Goal: Information Seeking & Learning: Learn about a topic

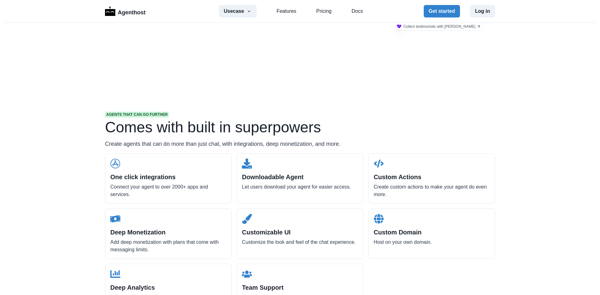
scroll to position [581, 0]
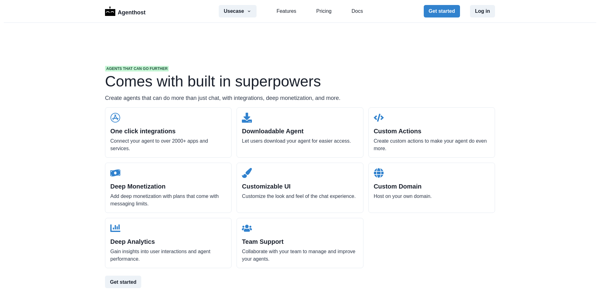
click at [144, 132] on h2 "One click integrations" at bounding box center [168, 130] width 116 height 7
click at [181, 132] on h2 "One click integrations" at bounding box center [168, 130] width 116 height 7
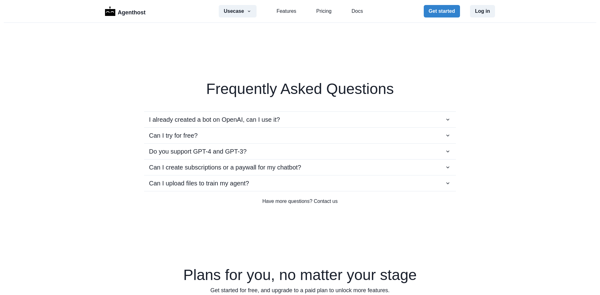
scroll to position [1071, 0]
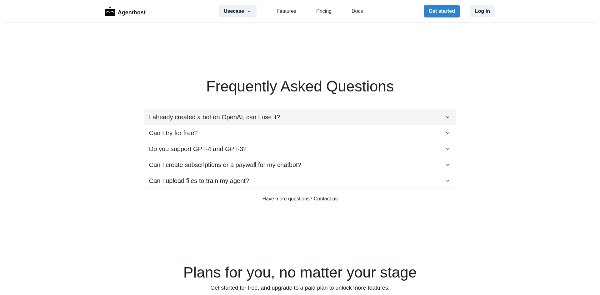
click at [446, 117] on icon "button" at bounding box center [447, 117] width 3 height 2
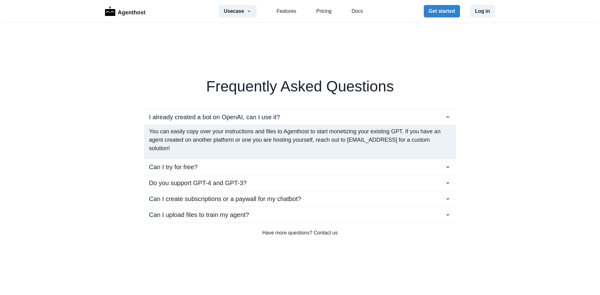
scroll to position [1095, 0]
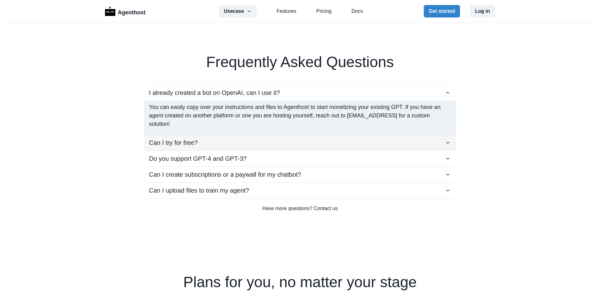
click at [447, 142] on icon "button" at bounding box center [448, 143] width 6 height 6
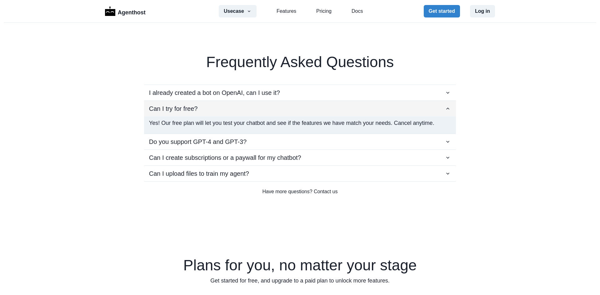
click at [450, 108] on button "Can I try for free?" at bounding box center [300, 109] width 312 height 16
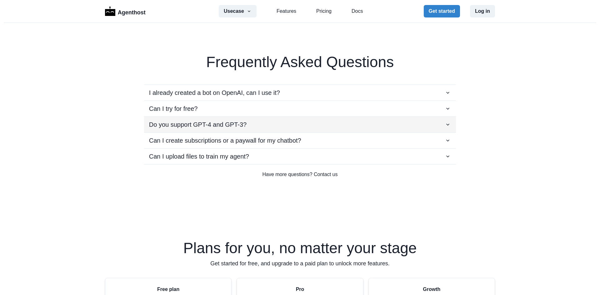
click at [447, 124] on icon "button" at bounding box center [448, 125] width 6 height 6
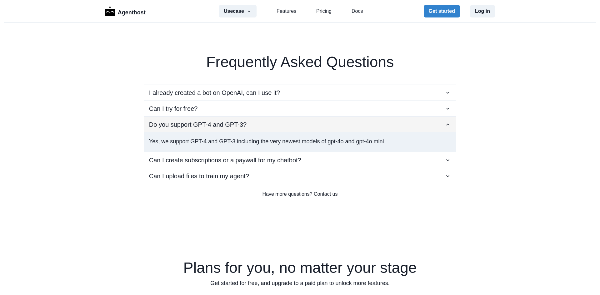
click at [447, 124] on icon "button" at bounding box center [448, 125] width 6 height 6
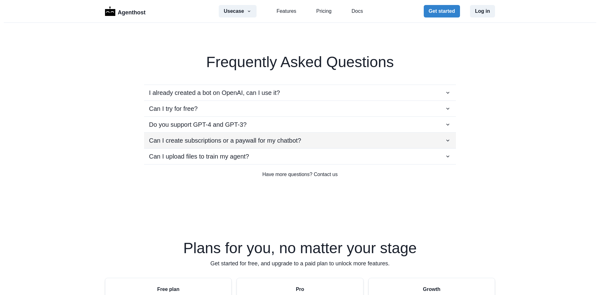
click at [446, 142] on icon "button" at bounding box center [448, 140] width 6 height 6
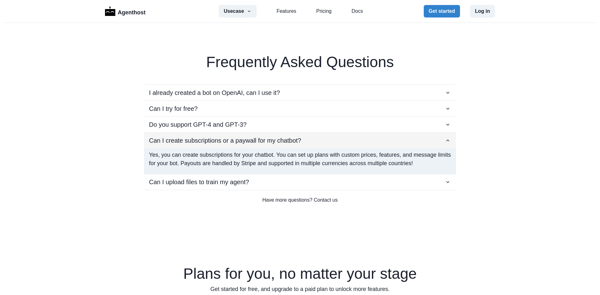
click at [446, 142] on icon "button" at bounding box center [448, 140] width 6 height 6
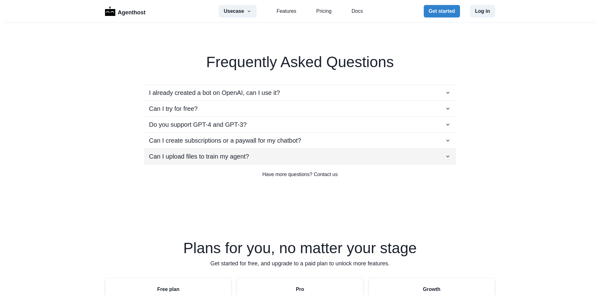
click at [442, 155] on div "Can I upload files to train my agent?" at bounding box center [300, 156] width 302 height 9
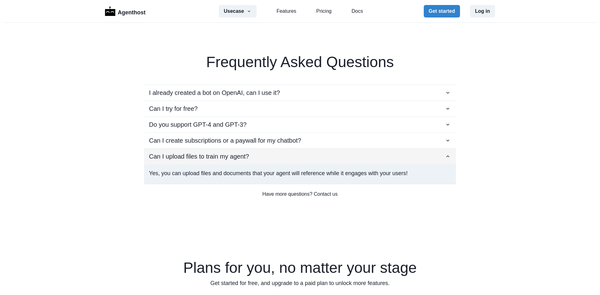
click at [442, 155] on div "Can I upload files to train my agent?" at bounding box center [300, 156] width 302 height 9
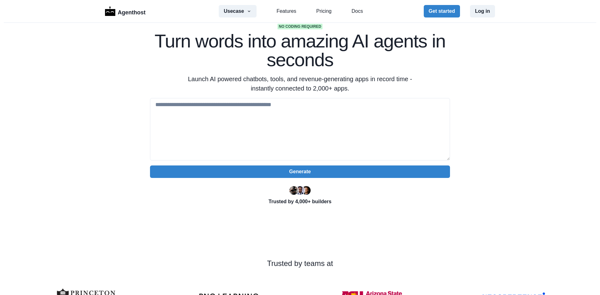
scroll to position [0, 0]
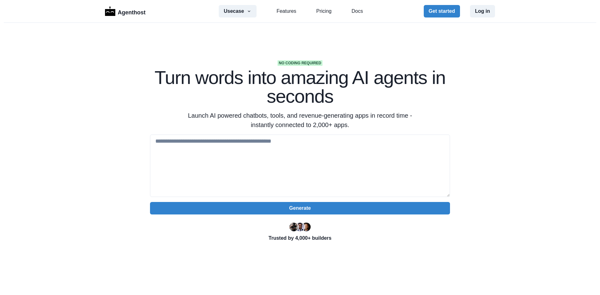
click at [281, 16] on div "Usecase AI SaaS Customer Support SMS Chatbot Sales Marketing Education Features…" at bounding box center [291, 11] width 144 height 12
click at [287, 9] on link "Features" at bounding box center [287, 10] width 20 height 7
click at [535, 132] on section "No coding required Turn words into amazing AI agents in seconds Launch AI power…" at bounding box center [300, 197] width 600 height 348
